Goal: Task Accomplishment & Management: Manage account settings

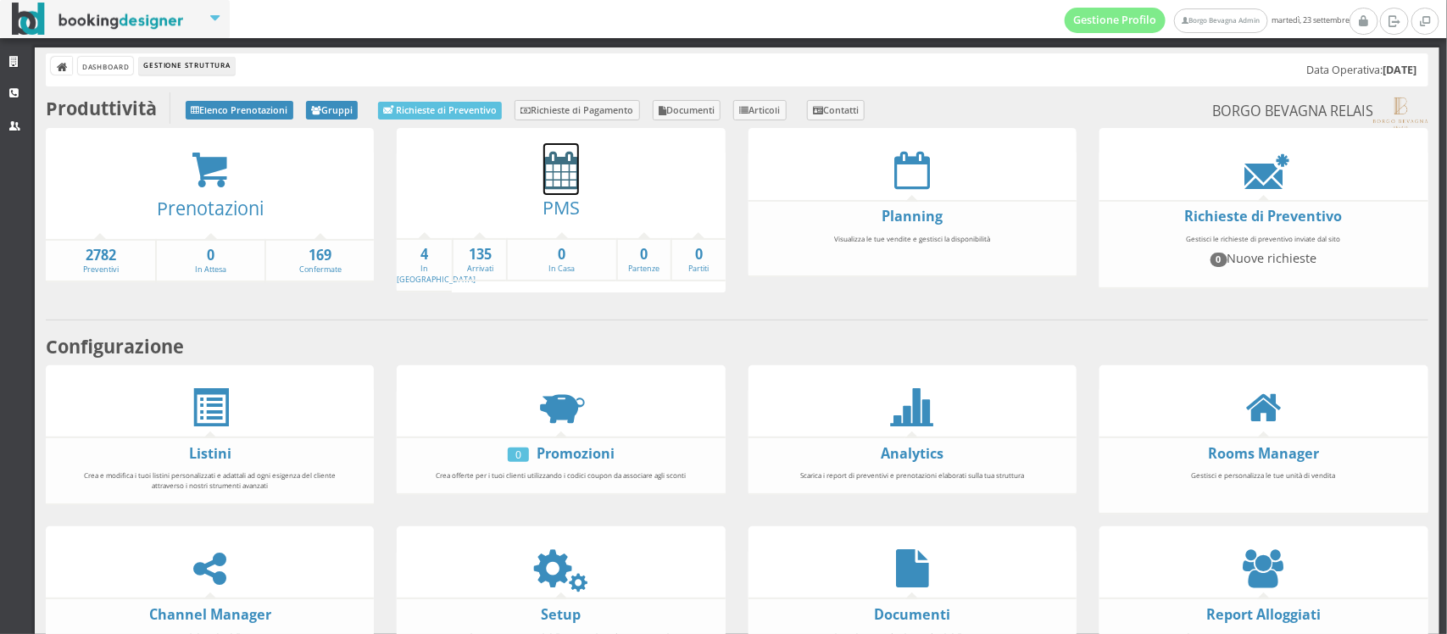
click at [543, 180] on icon at bounding box center [561, 170] width 36 height 38
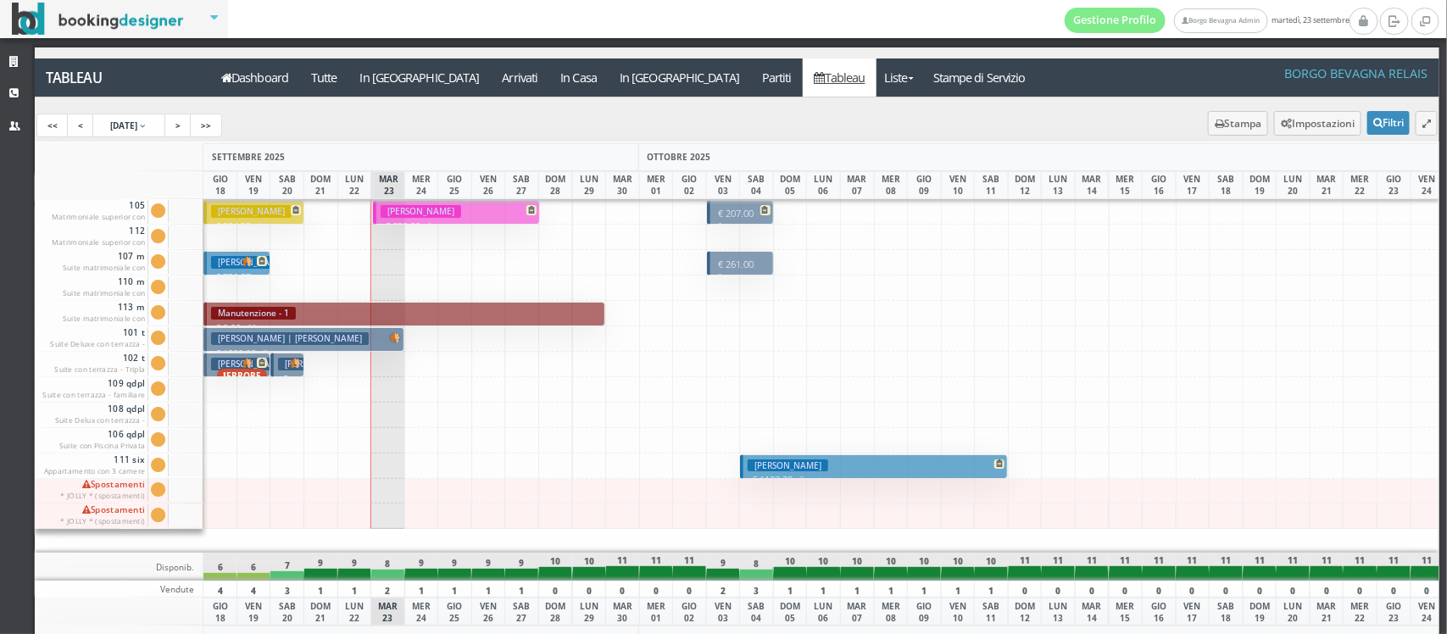
click at [473, 214] on button "[PERSON_NAME] € 630.00 5 notti 2 Adulti" at bounding box center [456, 212] width 167 height 25
